Goal: Task Accomplishment & Management: Use online tool/utility

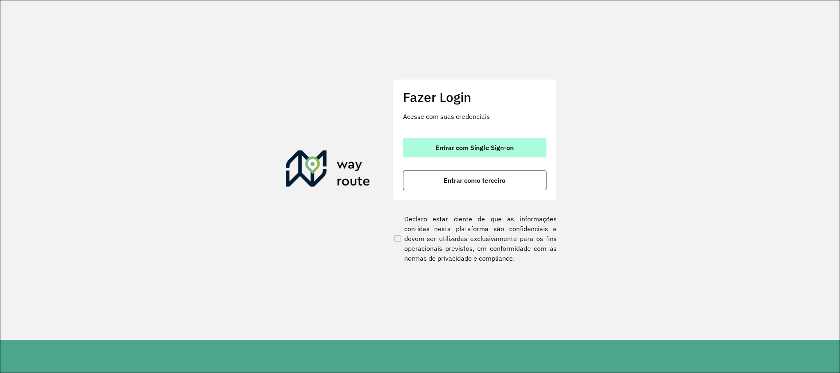
click at [458, 148] on span "Entrar com Single Sign-on" at bounding box center [474, 147] width 78 height 7
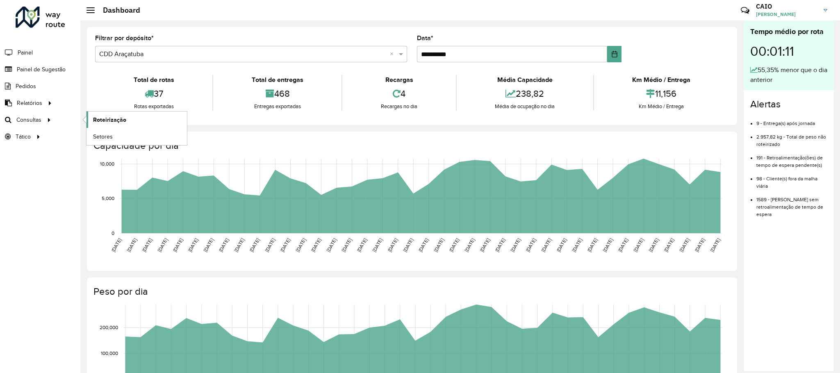
click at [107, 116] on link "Roteirização" at bounding box center [136, 119] width 100 height 16
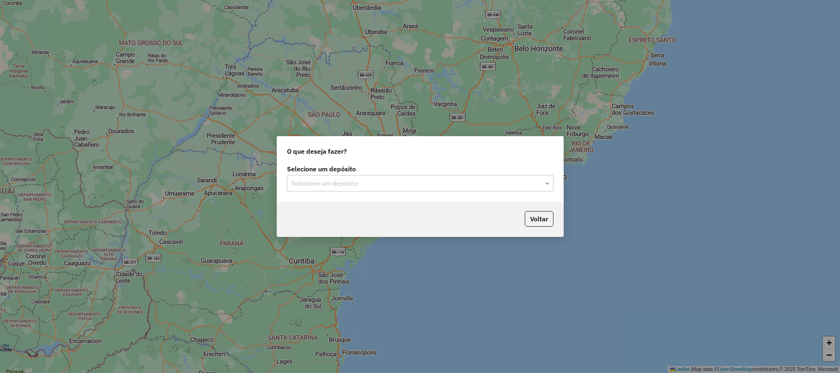
click at [396, 174] on div "Selecione um depósito Selecione um depósito" at bounding box center [420, 178] width 266 height 25
click at [352, 186] on input "text" at bounding box center [412, 184] width 242 height 10
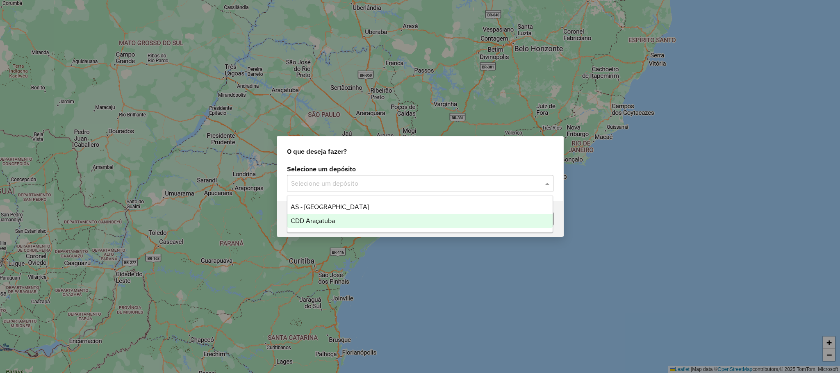
click at [316, 225] on div "CDD Araçatuba" at bounding box center [419, 221] width 265 height 14
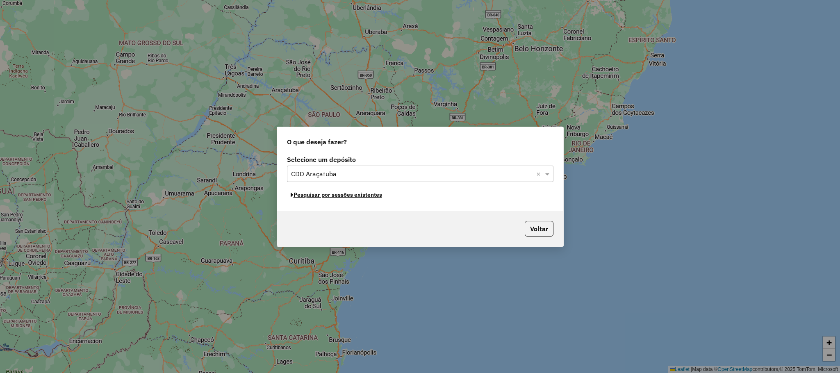
click at [336, 197] on button "Pesquisar por sessões existentes" at bounding box center [336, 195] width 99 height 13
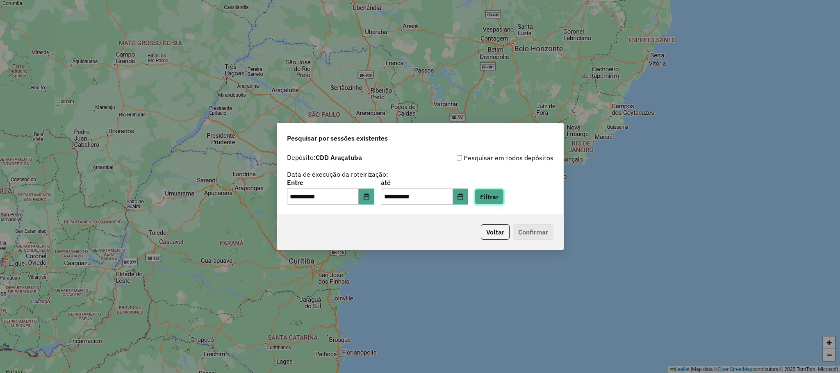
click at [500, 189] on button "Filtrar" at bounding box center [489, 197] width 29 height 16
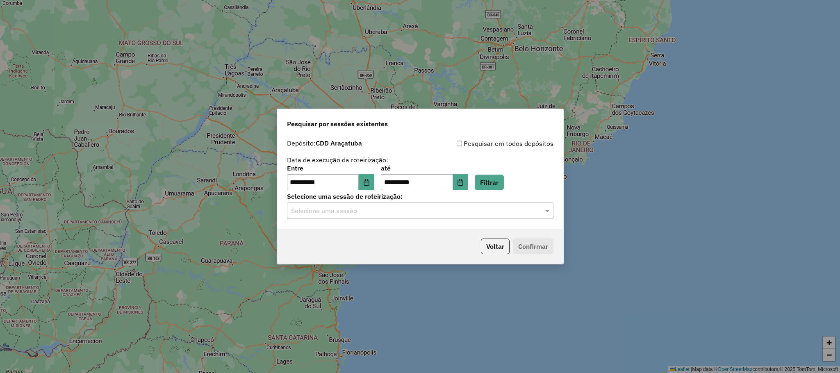
drag, startPoint x: 491, startPoint y: 221, endPoint x: 479, endPoint y: 213, distance: 14.0
click at [486, 218] on div "**********" at bounding box center [420, 182] width 286 height 94
click at [465, 214] on input "text" at bounding box center [412, 211] width 242 height 10
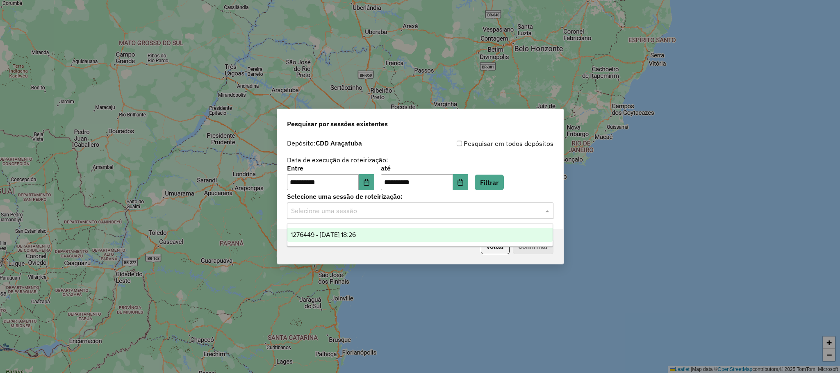
click at [342, 236] on span "1276449 - 16/09/2025 18:26" at bounding box center [323, 234] width 65 height 7
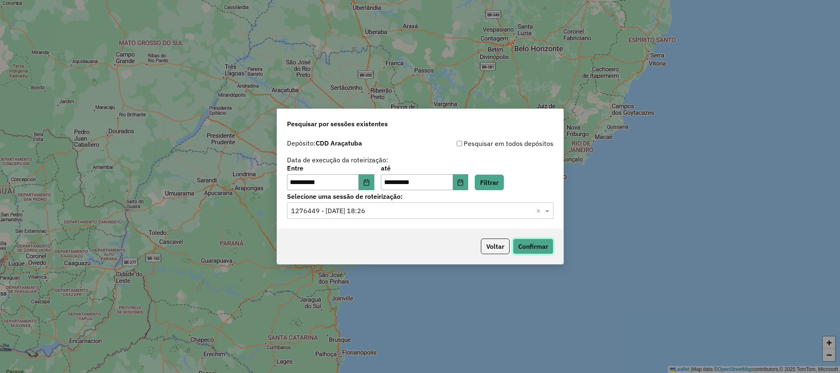
click at [538, 250] on button "Confirmar" at bounding box center [533, 247] width 41 height 16
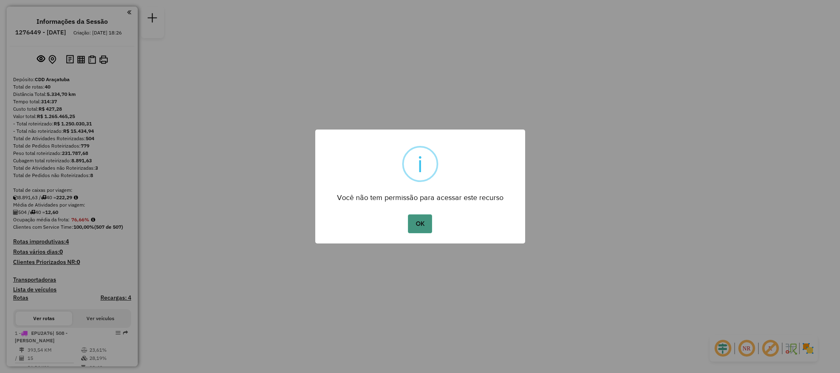
click at [421, 217] on button "OK" at bounding box center [420, 223] width 24 height 19
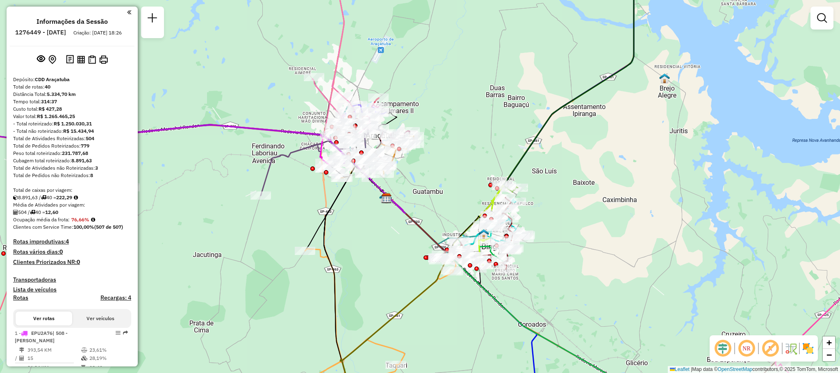
scroll to position [184, 0]
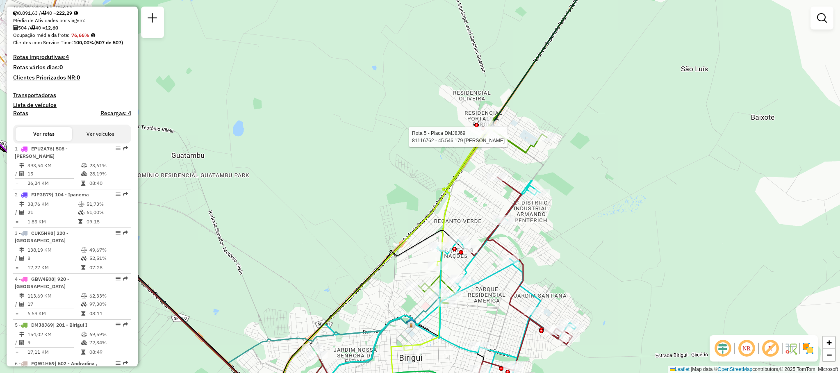
select select "**********"
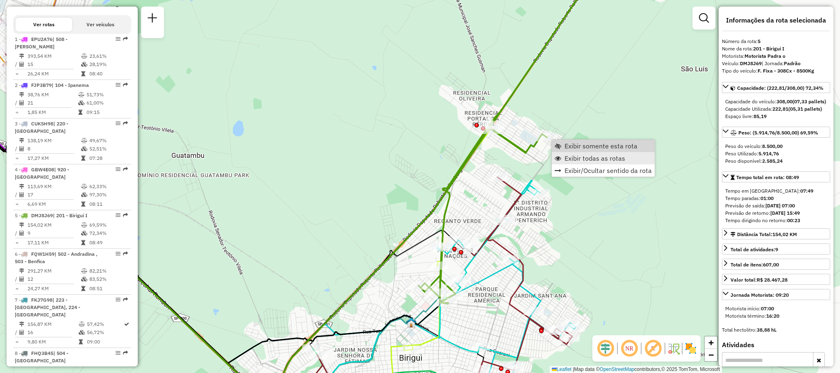
scroll to position [497, 0]
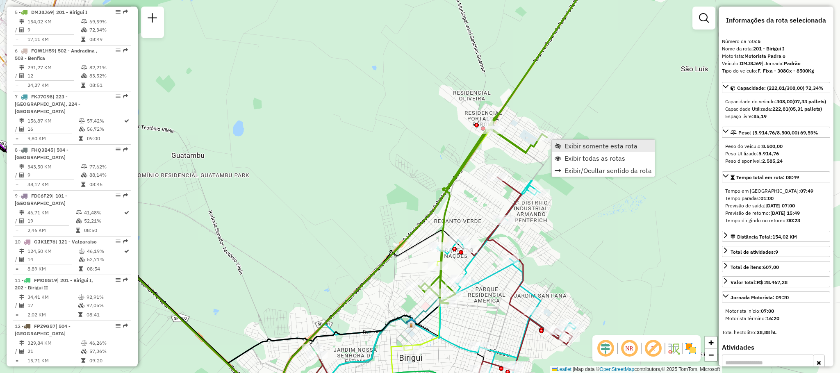
click at [582, 143] on span "Exibir somente esta rota" at bounding box center [600, 146] width 73 height 7
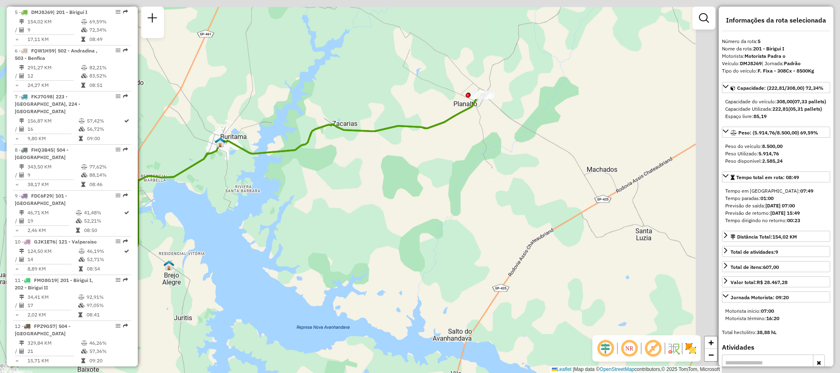
drag, startPoint x: 498, startPoint y: 145, endPoint x: 234, endPoint y: 238, distance: 280.5
click at [234, 238] on div "Janela de atendimento Grade de atendimento Capacidade Transportadoras Veículos …" at bounding box center [420, 186] width 840 height 373
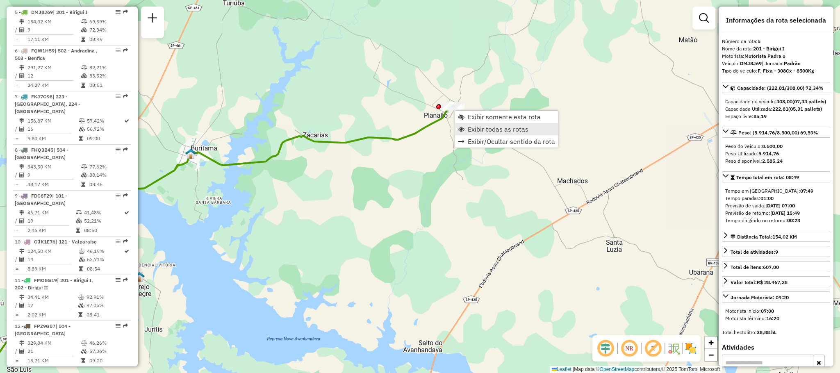
click at [477, 132] on span "Exibir todas as rotas" at bounding box center [498, 129] width 61 height 7
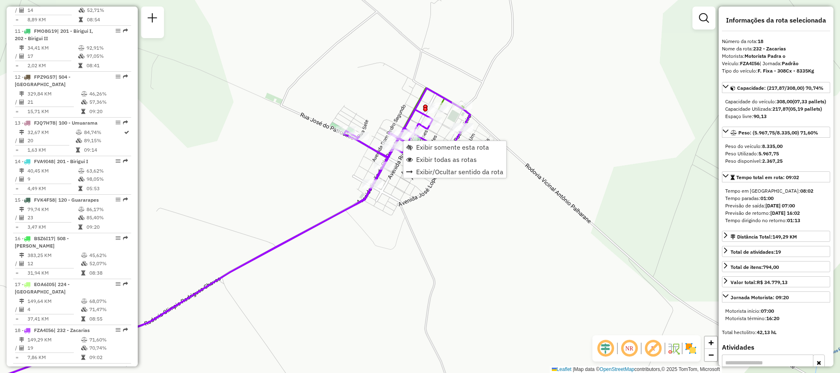
scroll to position [1052, 0]
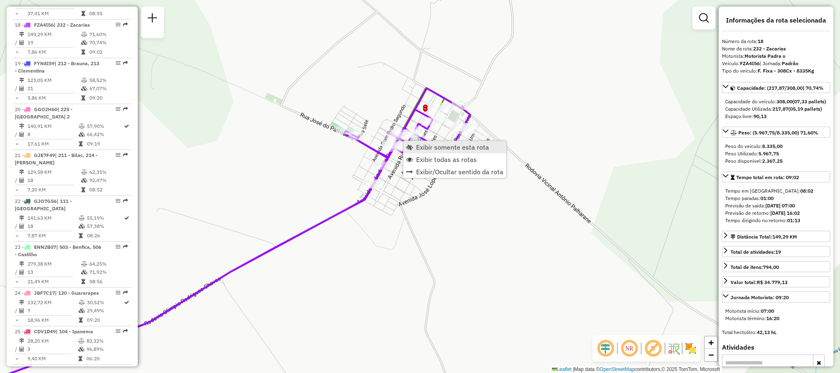
click at [442, 147] on span "Exibir somente esta rota" at bounding box center [452, 147] width 73 height 7
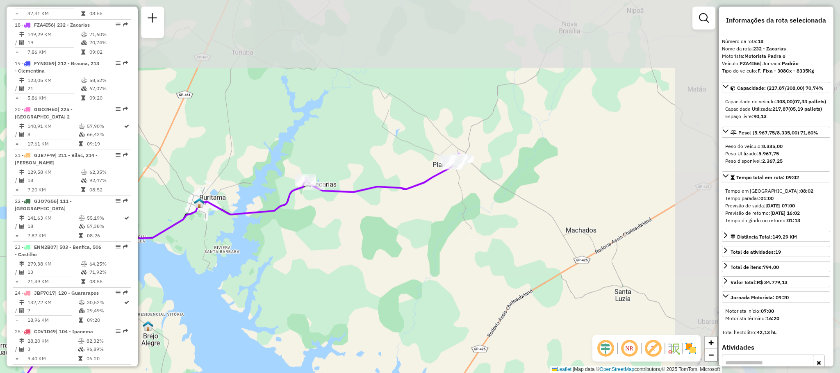
drag, startPoint x: 486, startPoint y: 118, endPoint x: 229, endPoint y: 260, distance: 293.2
click at [229, 260] on div "Janela de atendimento Grade de atendimento Capacidade Transportadoras Veículos …" at bounding box center [420, 186] width 840 height 373
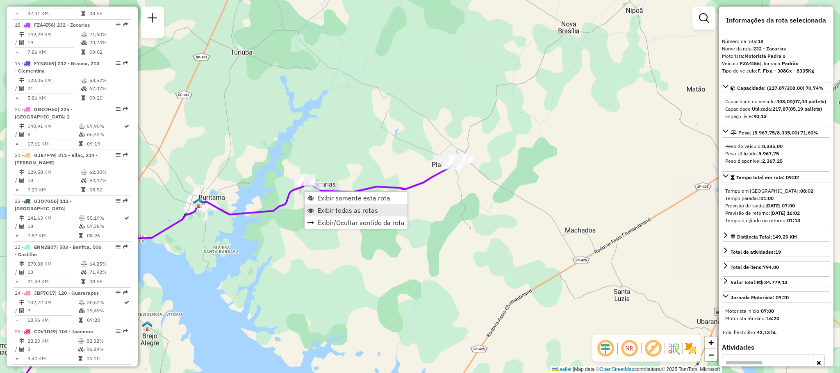
click at [334, 211] on span "Exibir todas as rotas" at bounding box center [347, 210] width 61 height 7
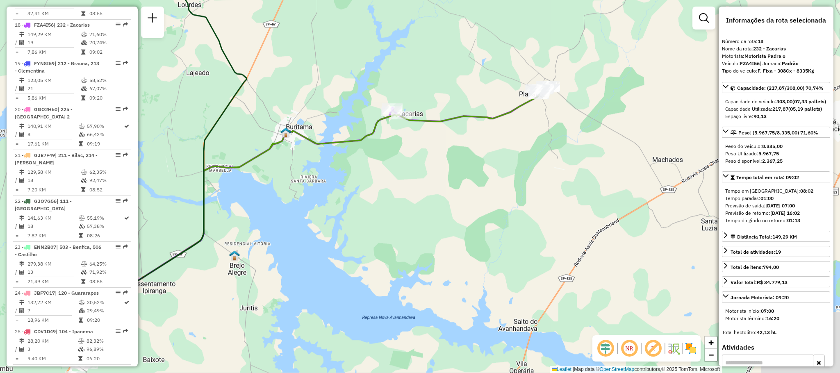
drag, startPoint x: 281, startPoint y: 284, endPoint x: 447, endPoint y: 167, distance: 203.2
click at [447, 167] on div "Janela de atendimento Grade de atendimento Capacidade Transportadoras Veículos …" at bounding box center [420, 186] width 840 height 373
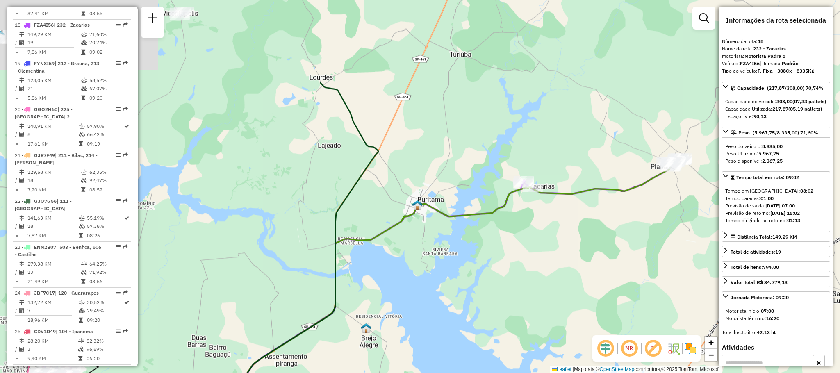
drag, startPoint x: 357, startPoint y: 143, endPoint x: 418, endPoint y: 272, distance: 143.4
click at [418, 272] on div "Janela de atendimento Grade de atendimento Capacidade Transportadoras Veículos …" at bounding box center [420, 186] width 840 height 373
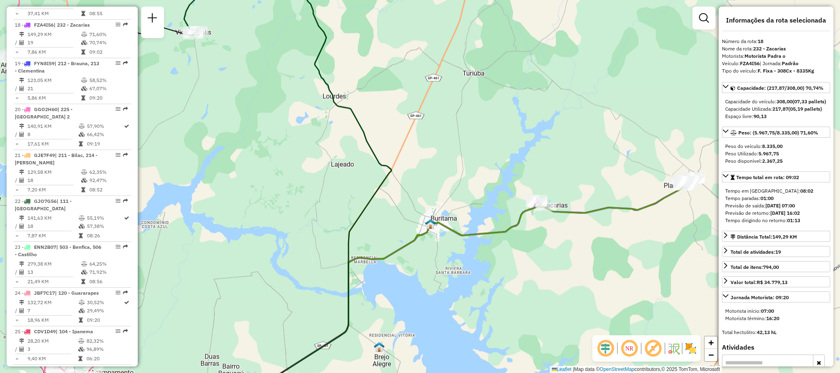
drag, startPoint x: 304, startPoint y: 139, endPoint x: 373, endPoint y: 298, distance: 173.1
click at [373, 298] on div "Janela de atendimento Grade de atendimento Capacidade Transportadoras Veículos …" at bounding box center [420, 186] width 840 height 373
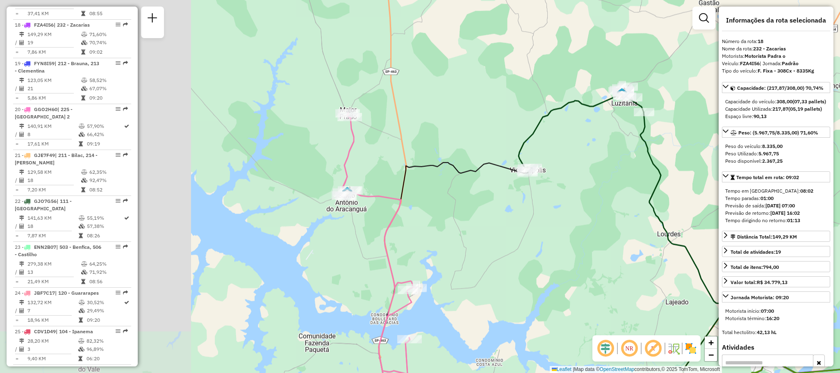
drag, startPoint x: 290, startPoint y: 259, endPoint x: 546, endPoint y: 243, distance: 256.2
click at [546, 243] on div "Janela de atendimento Grade de atendimento Capacidade Transportadoras Veículos …" at bounding box center [420, 186] width 840 height 373
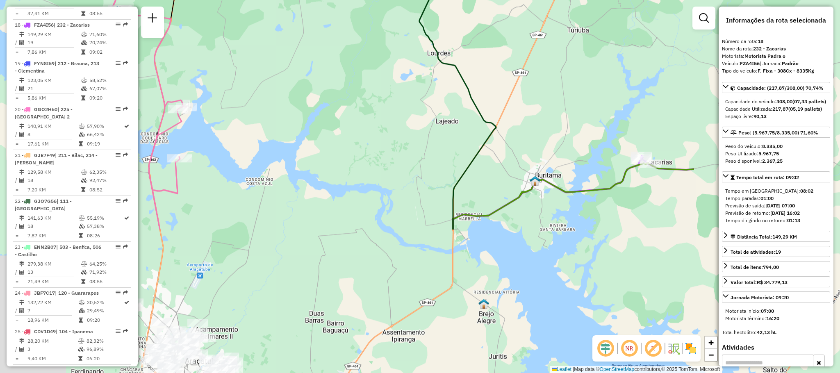
drag, startPoint x: 556, startPoint y: 232, endPoint x: 326, endPoint y: 50, distance: 293.1
click at [326, 50] on div "Janela de atendimento Grade de atendimento Capacidade Transportadoras Veículos …" at bounding box center [420, 186] width 840 height 373
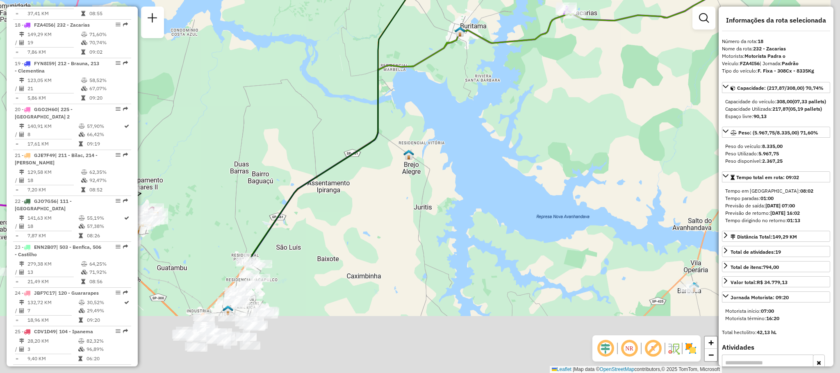
drag, startPoint x: 478, startPoint y: 310, endPoint x: 395, endPoint y: 142, distance: 187.9
click at [395, 142] on div "Janela de atendimento Grade de atendimento Capacidade Transportadoras Veículos …" at bounding box center [420, 186] width 840 height 373
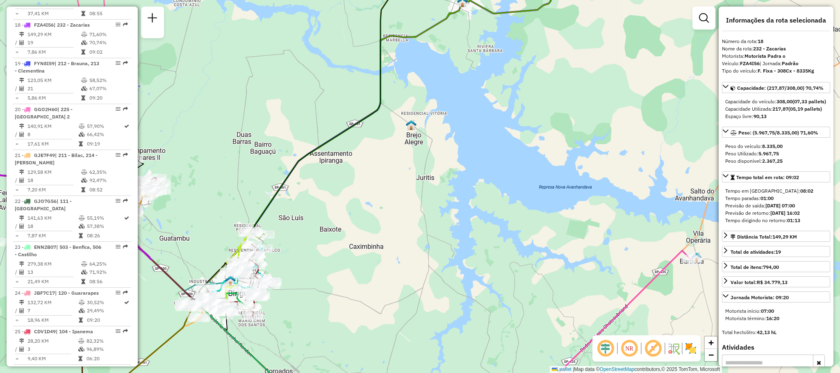
drag, startPoint x: 364, startPoint y: 232, endPoint x: 443, endPoint y: 168, distance: 101.7
click at [443, 168] on div "Rota 33 - Placa CRW6W01 81116835 - 54.801.216 EDER DE ROSSI FIGUEREDO Janela de…" at bounding box center [420, 186] width 840 height 373
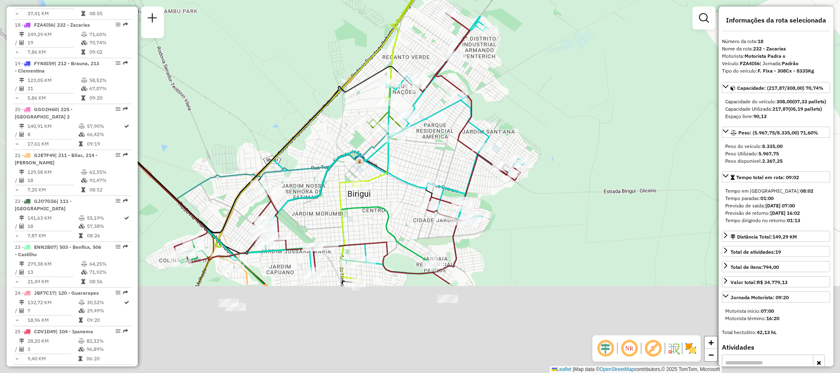
drag, startPoint x: 330, startPoint y: 293, endPoint x: 425, endPoint y: 166, distance: 158.4
click at [425, 166] on div "Janela de atendimento Grade de atendimento Capacidade Transportadoras Veículos …" at bounding box center [420, 186] width 840 height 373
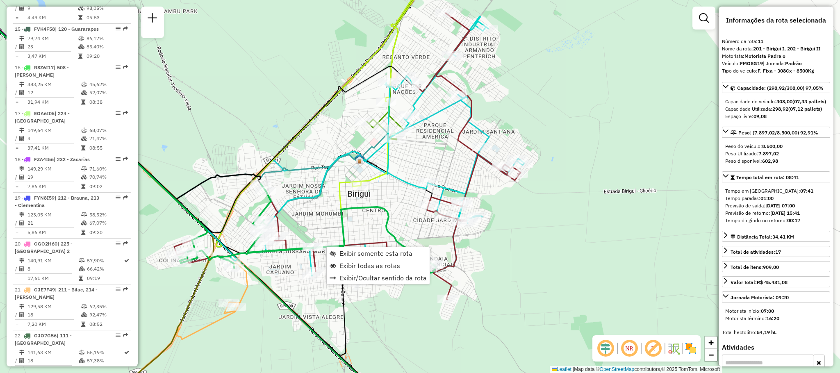
scroll to position [752, 0]
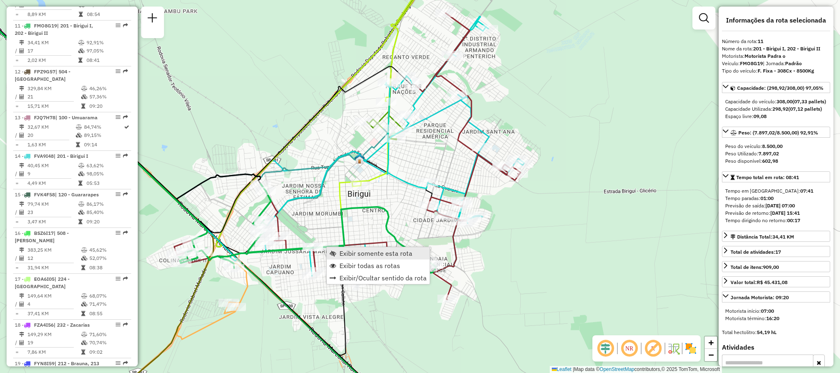
click at [348, 250] on span "Exibir somente esta rota" at bounding box center [375, 253] width 73 height 7
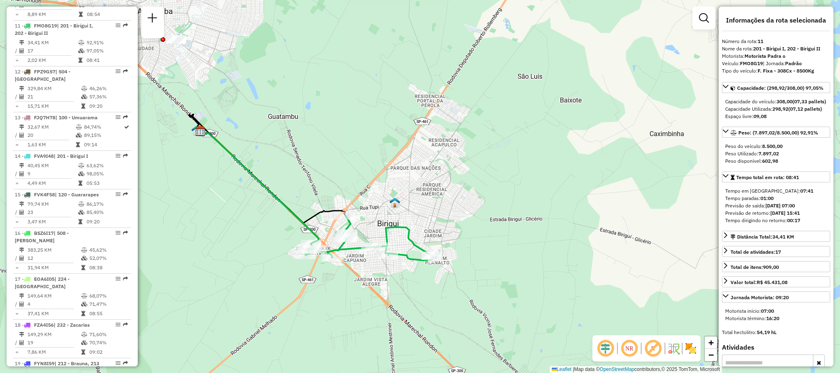
click at [690, 349] on img at bounding box center [690, 348] width 13 height 13
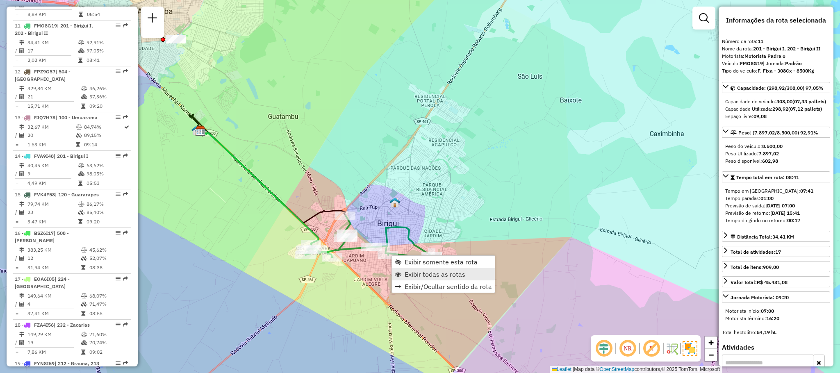
click at [420, 269] on link "Exibir todas as rotas" at bounding box center [443, 274] width 103 height 12
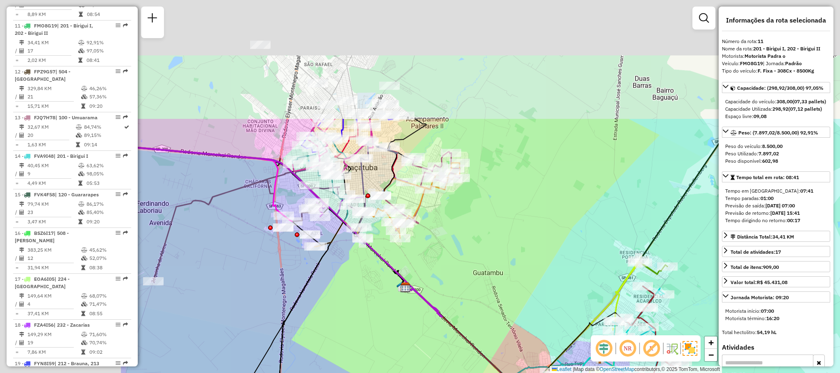
drag, startPoint x: 330, startPoint y: 175, endPoint x: 530, endPoint y: 343, distance: 261.9
click at [530, 343] on div "Janela de atendimento Grade de atendimento Capacidade Transportadoras Veículos …" at bounding box center [420, 186] width 840 height 373
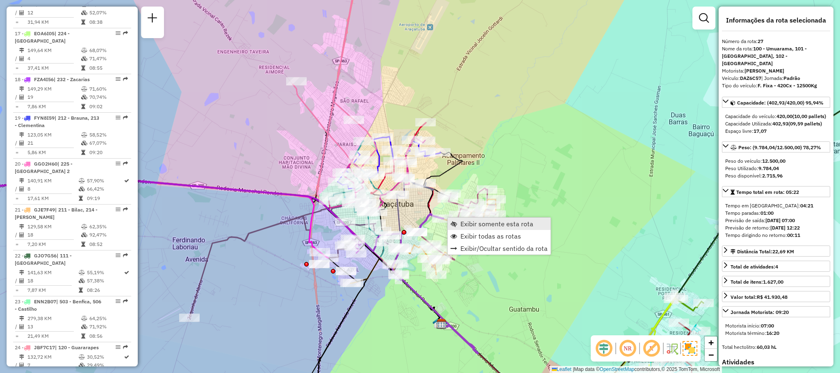
scroll to position [1451, 0]
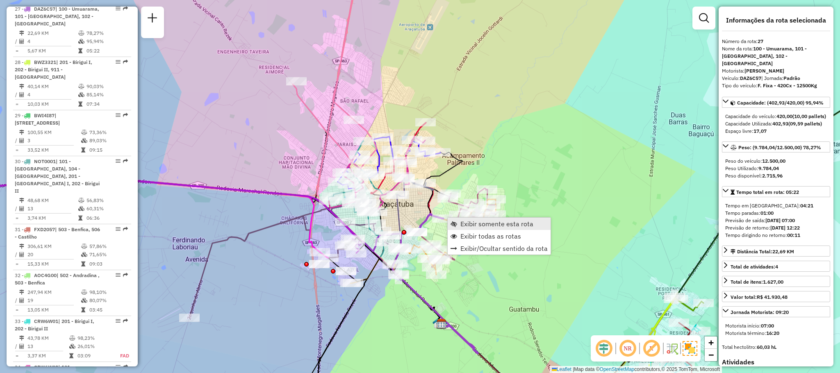
click at [459, 227] on link "Exibir somente esta rota" at bounding box center [499, 224] width 103 height 12
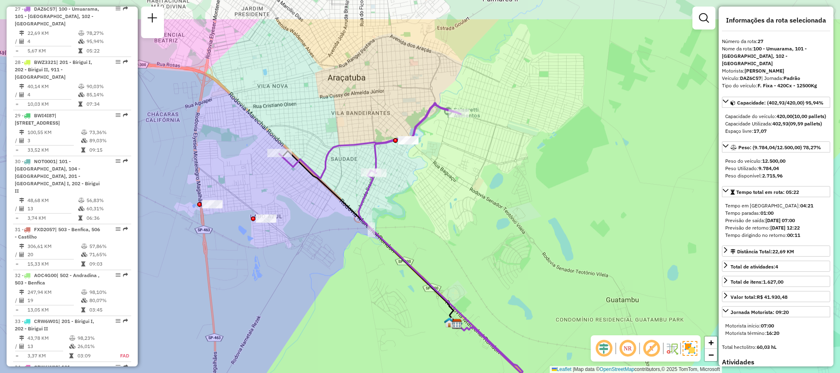
drag, startPoint x: 423, startPoint y: 145, endPoint x: 407, endPoint y: 203, distance: 60.1
click at [407, 203] on div "Janela de atendimento Grade de atendimento Capacidade Transportadoras Veículos …" at bounding box center [420, 186] width 840 height 373
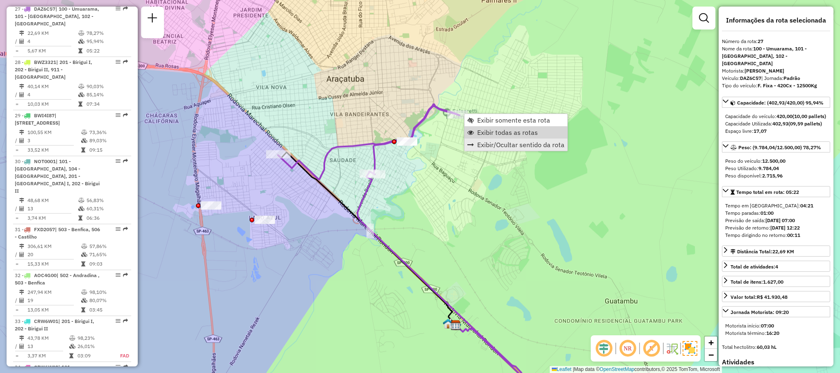
click at [485, 139] on link "Exibir/Ocultar sentido da rota" at bounding box center [515, 145] width 103 height 12
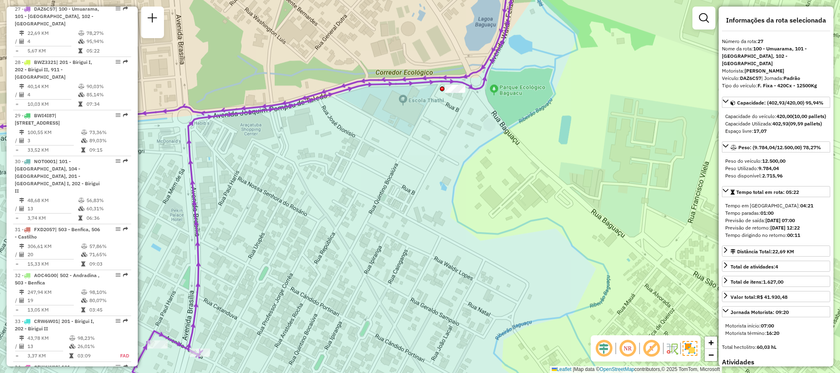
click at [455, 93] on div at bounding box center [455, 88] width 20 height 8
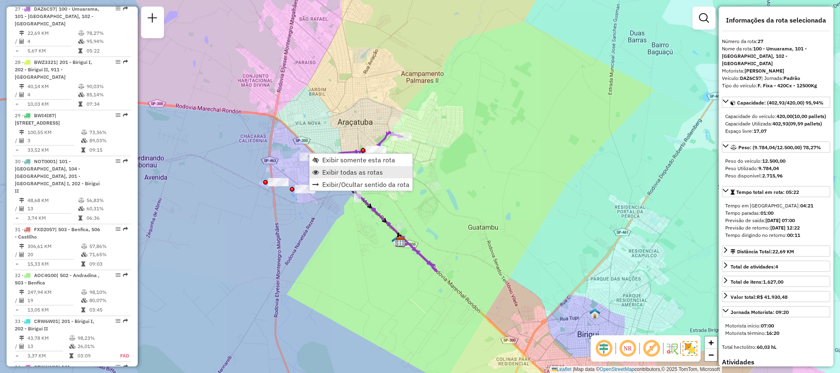
click at [358, 170] on span "Exibir todas as rotas" at bounding box center [352, 172] width 61 height 7
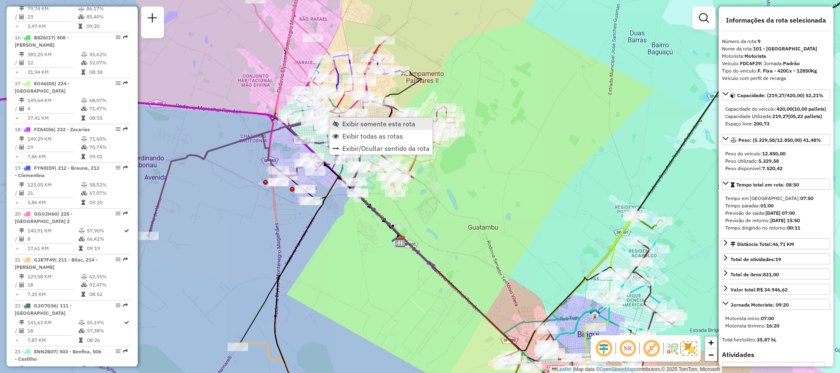
scroll to position [674, 0]
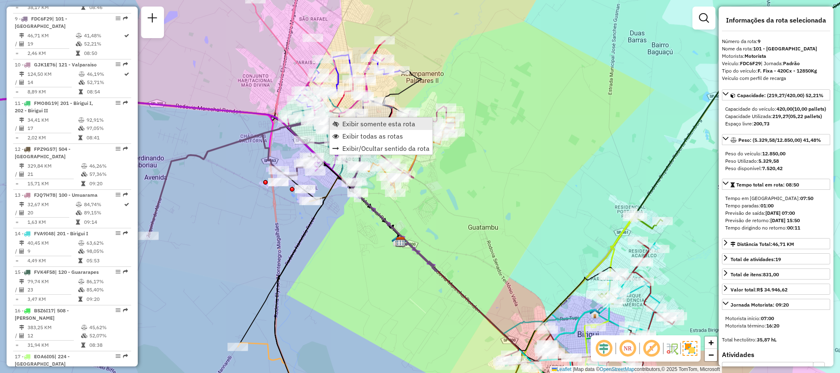
click at [382, 125] on span "Exibir somente esta rota" at bounding box center [378, 124] width 73 height 7
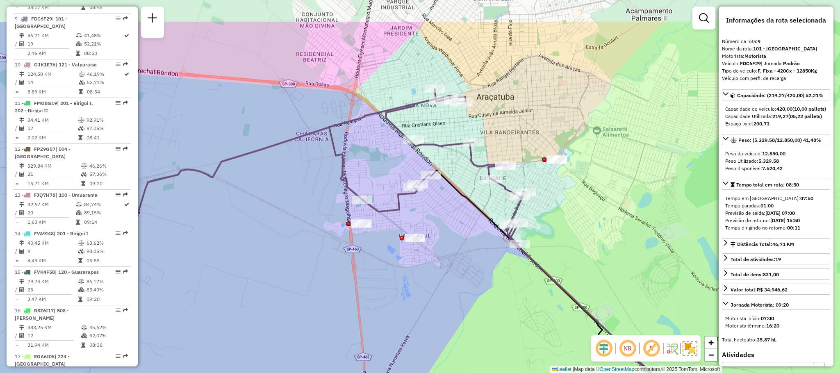
drag, startPoint x: 427, startPoint y: 106, endPoint x: 391, endPoint y: 171, distance: 74.6
click at [391, 171] on div "Janela de atendimento Grade de atendimento Capacidade Transportadoras Veículos …" at bounding box center [420, 186] width 840 height 373
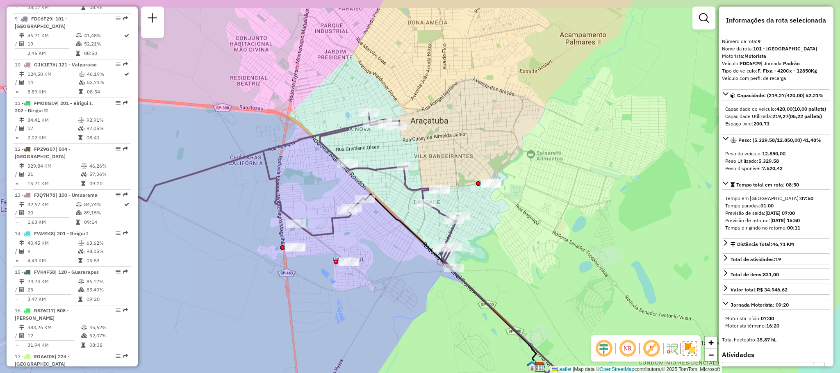
drag, startPoint x: 394, startPoint y: 146, endPoint x: 334, endPoint y: 165, distance: 62.6
click at [334, 165] on div "Janela de atendimento Grade de atendimento Capacidade Transportadoras Veículos …" at bounding box center [420, 186] width 840 height 373
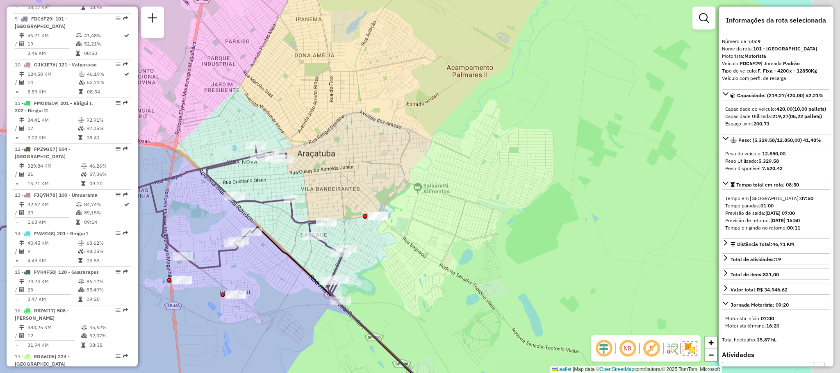
drag, startPoint x: 386, startPoint y: 167, endPoint x: 273, endPoint y: 200, distance: 117.3
click at [273, 200] on icon at bounding box center [134, 266] width 423 height 243
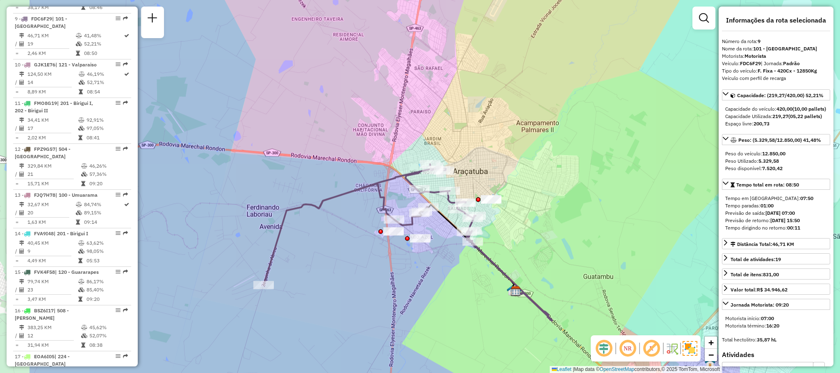
drag, startPoint x: 238, startPoint y: 238, endPoint x: 352, endPoint y: 239, distance: 114.4
click at [352, 239] on div "Janela de atendimento Grade de atendimento Capacidade Transportadoras Veículos …" at bounding box center [420, 186] width 840 height 373
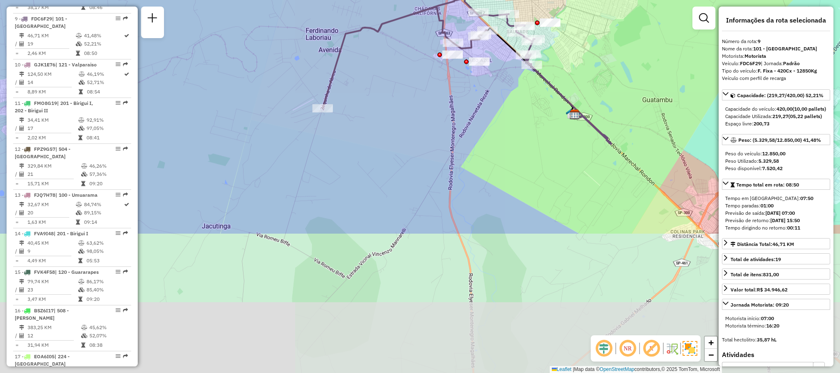
drag, startPoint x: 286, startPoint y: 281, endPoint x: 348, endPoint y: 104, distance: 187.7
click at [348, 104] on div "Janela de atendimento Grade de atendimento Capacidade Transportadoras Veículos …" at bounding box center [420, 186] width 840 height 373
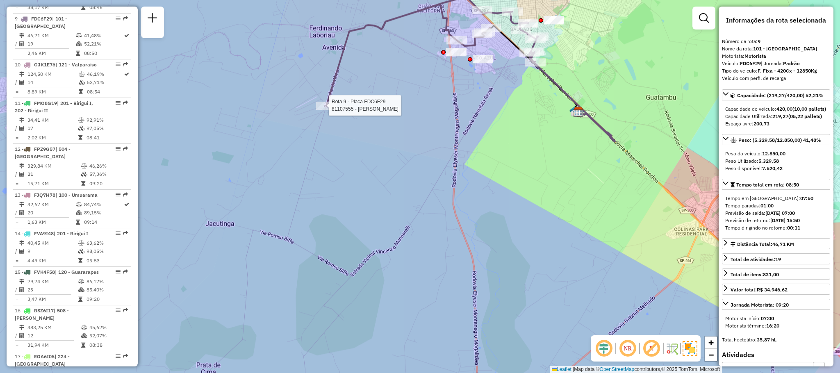
click at [327, 110] on div at bounding box center [326, 106] width 20 height 8
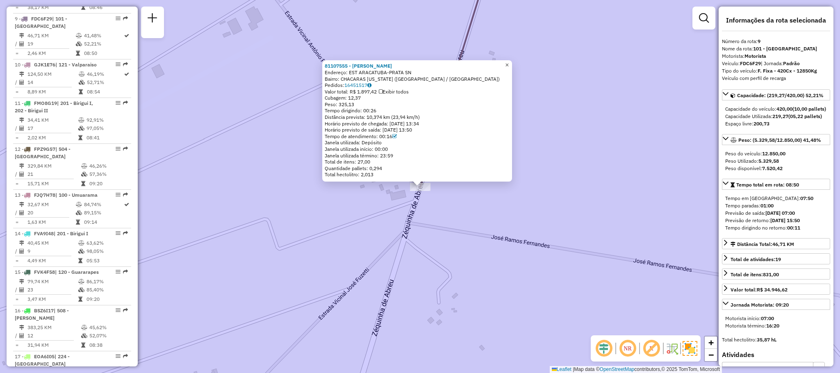
click at [512, 67] on link "×" at bounding box center [507, 65] width 10 height 10
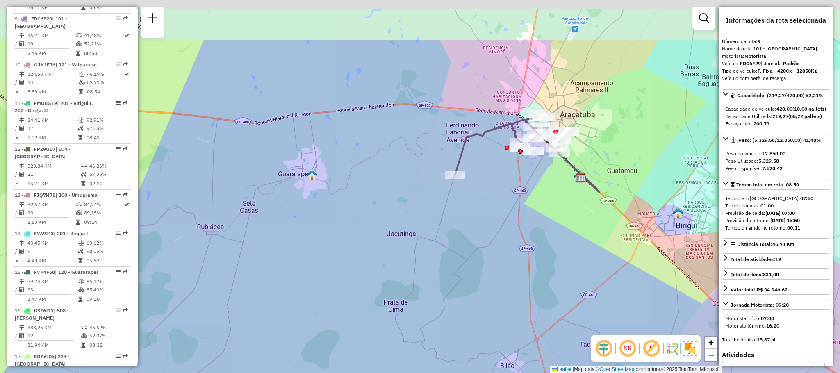
drag, startPoint x: 545, startPoint y: 69, endPoint x: 429, endPoint y: 164, distance: 149.7
click at [450, 170] on div "Janela de atendimento Grade de atendimento Capacidade Transportadoras Veículos …" at bounding box center [420, 186] width 840 height 373
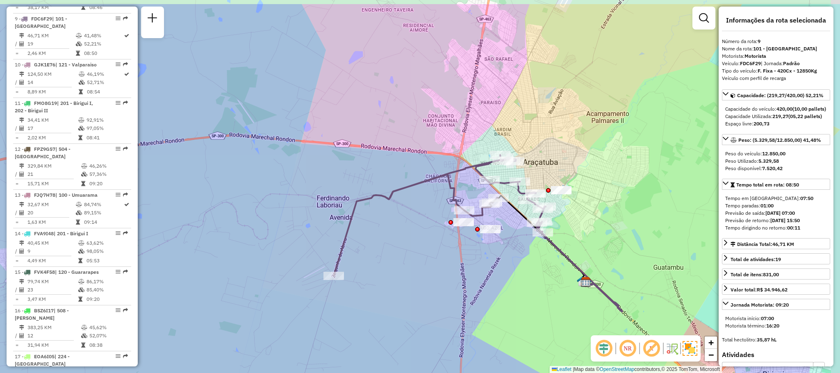
drag, startPoint x: 476, startPoint y: 144, endPoint x: 374, endPoint y: 178, distance: 108.0
click at [398, 186] on icon at bounding box center [440, 215] width 212 height 121
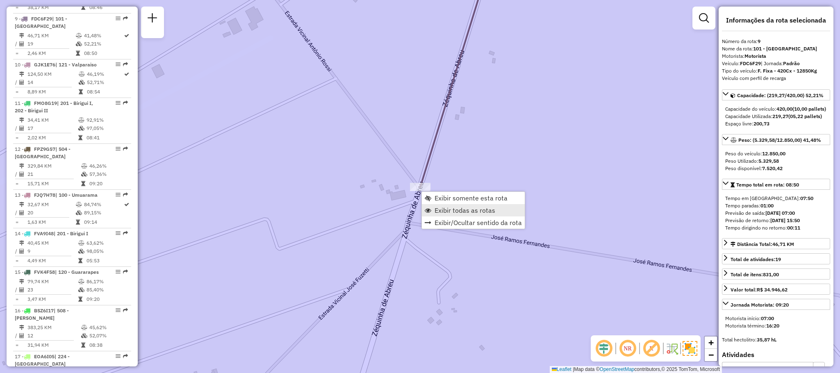
click at [445, 213] on span "Exibir todas as rotas" at bounding box center [464, 210] width 61 height 7
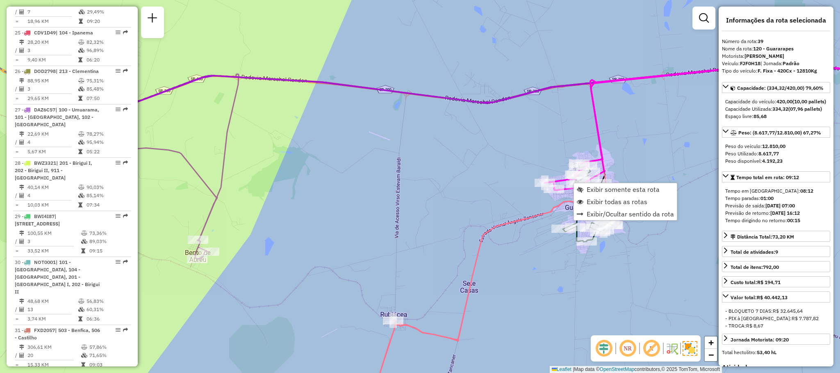
scroll to position [1894, 0]
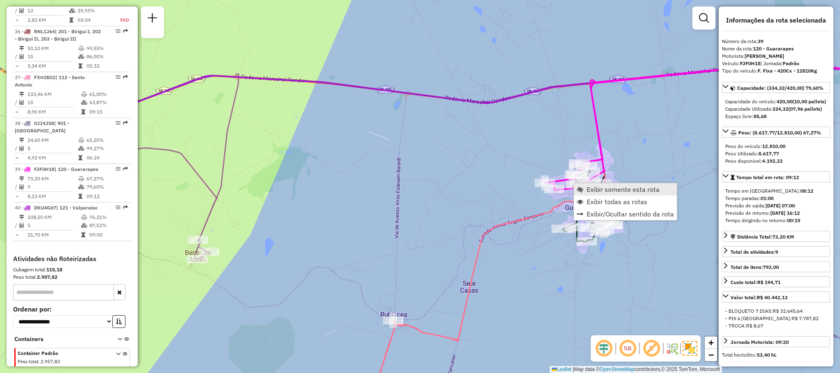
click at [585, 187] on link "Exibir somente esta rota" at bounding box center [625, 189] width 103 height 12
